Goal: Transaction & Acquisition: Purchase product/service

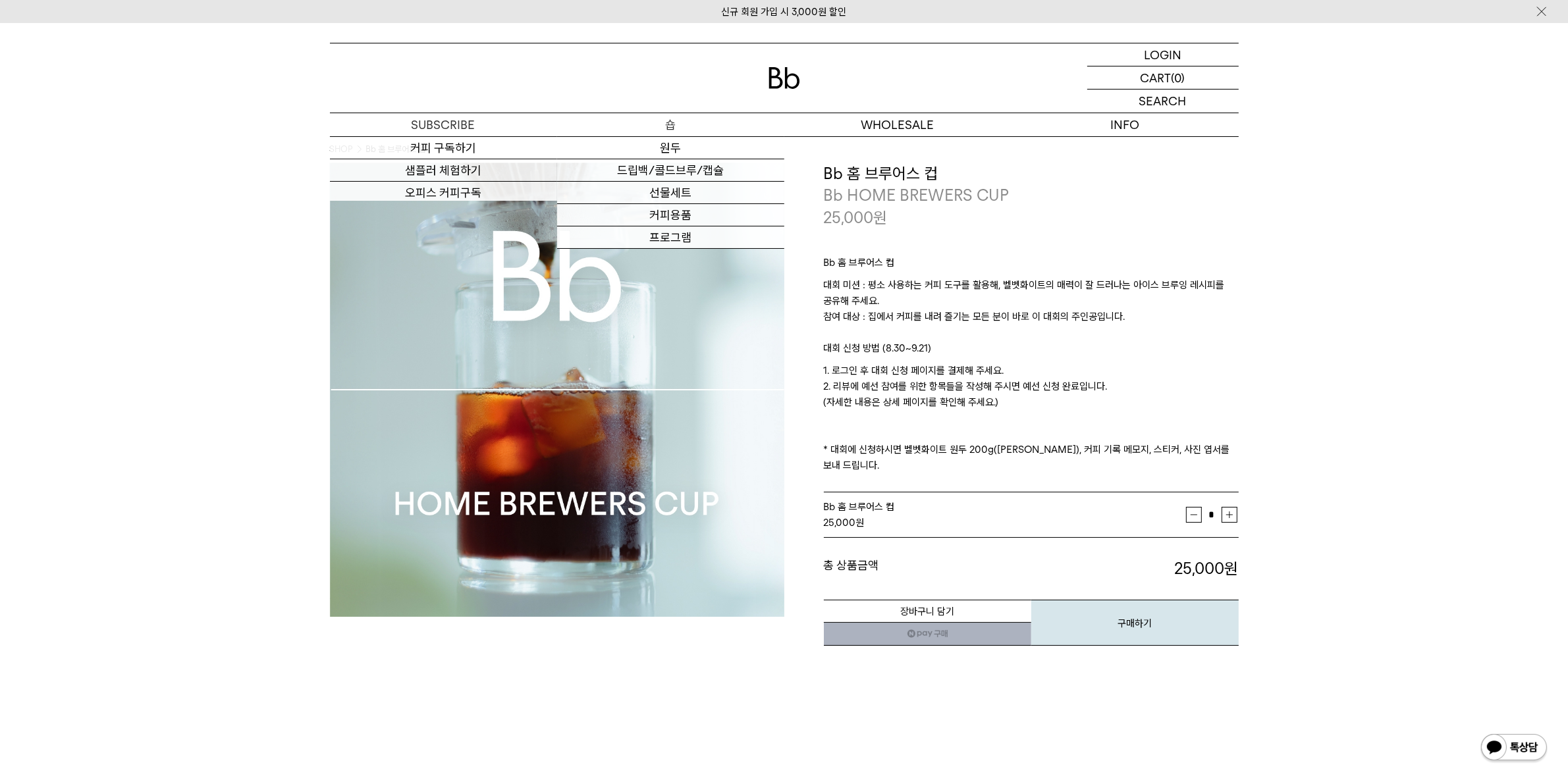
click at [673, 125] on p "숍" at bounding box center [671, 125] width 227 height 23
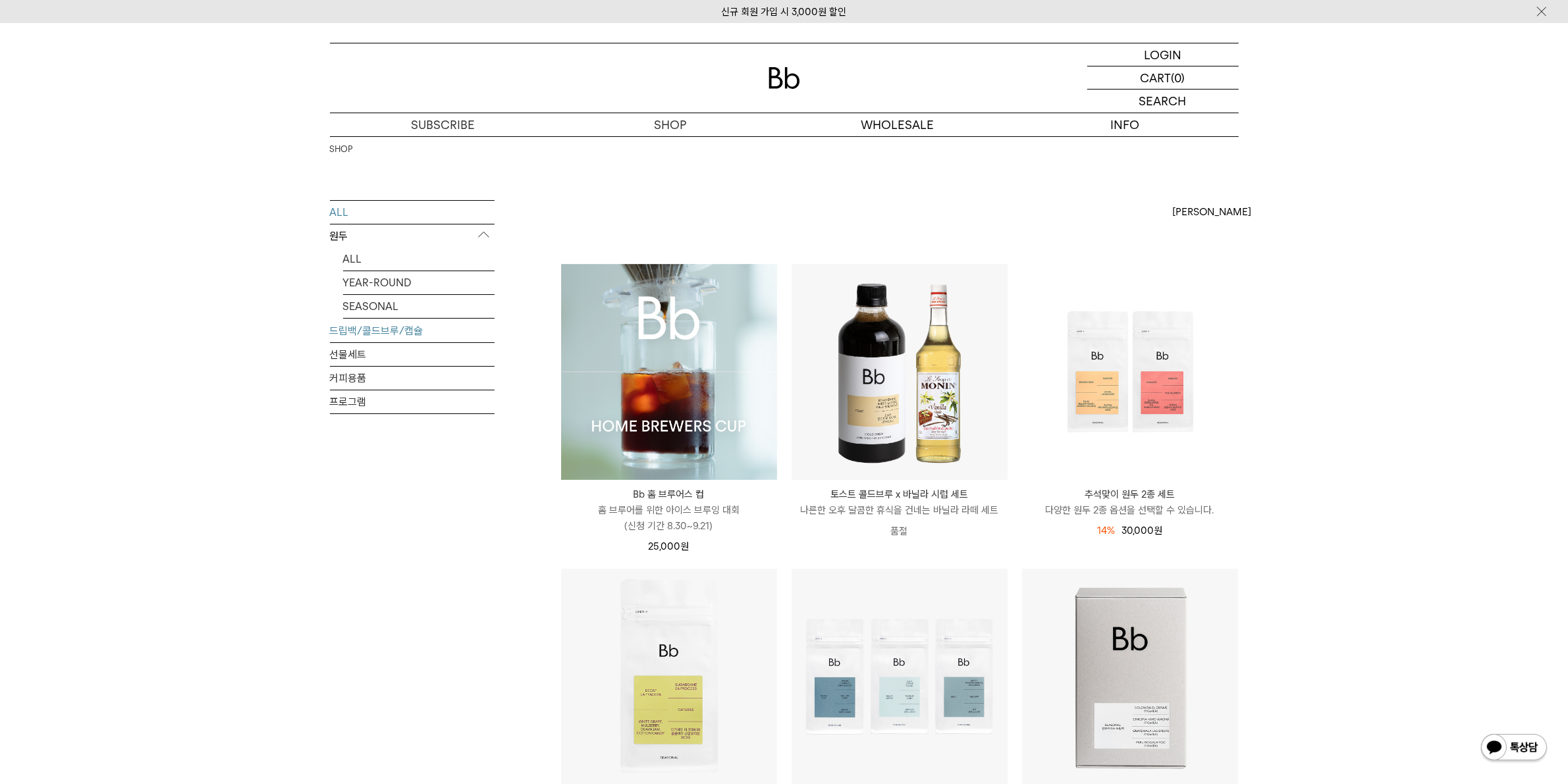
click at [389, 330] on link "드립백/콜드브루/캡슐" at bounding box center [412, 331] width 165 height 23
